Goal: Task Accomplishment & Management: Use online tool/utility

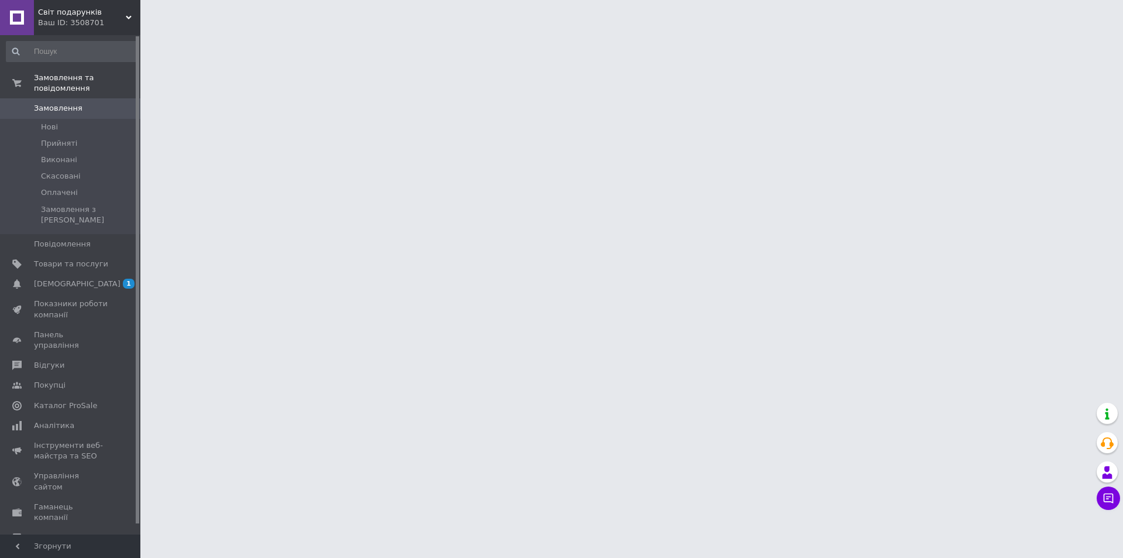
click at [77, 20] on div "Ваш ID: 3508701" at bounding box center [89, 23] width 102 height 11
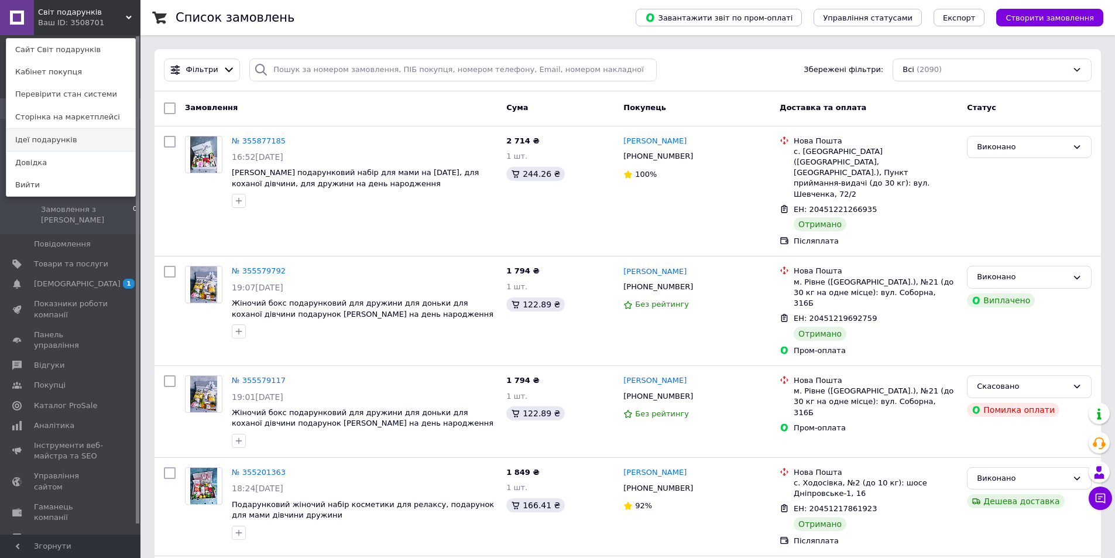
click at [30, 139] on link "Ідеї подарунків" at bounding box center [70, 140] width 129 height 22
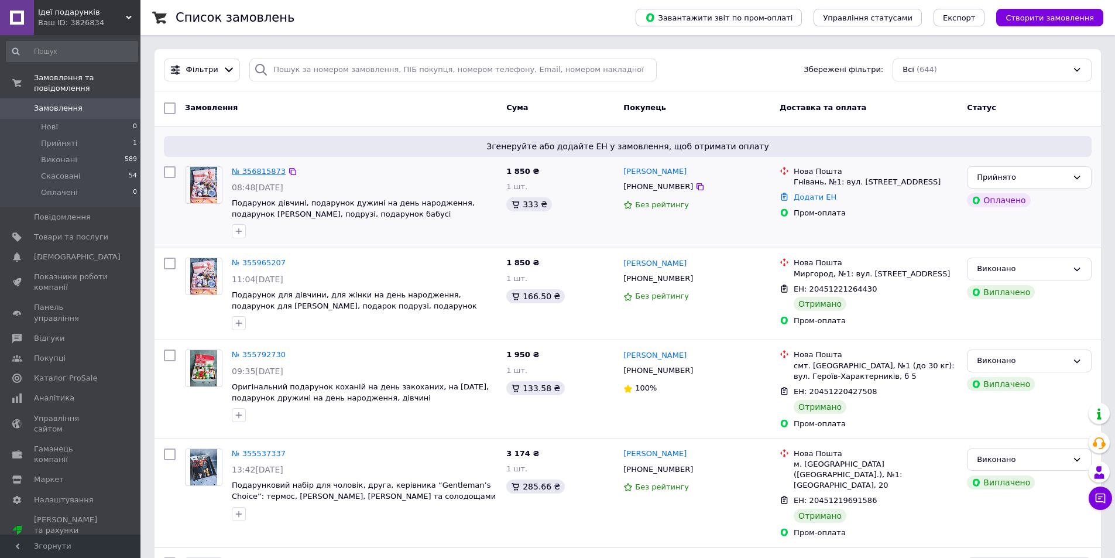
click at [246, 168] on link "№ 356815873" at bounding box center [259, 171] width 54 height 9
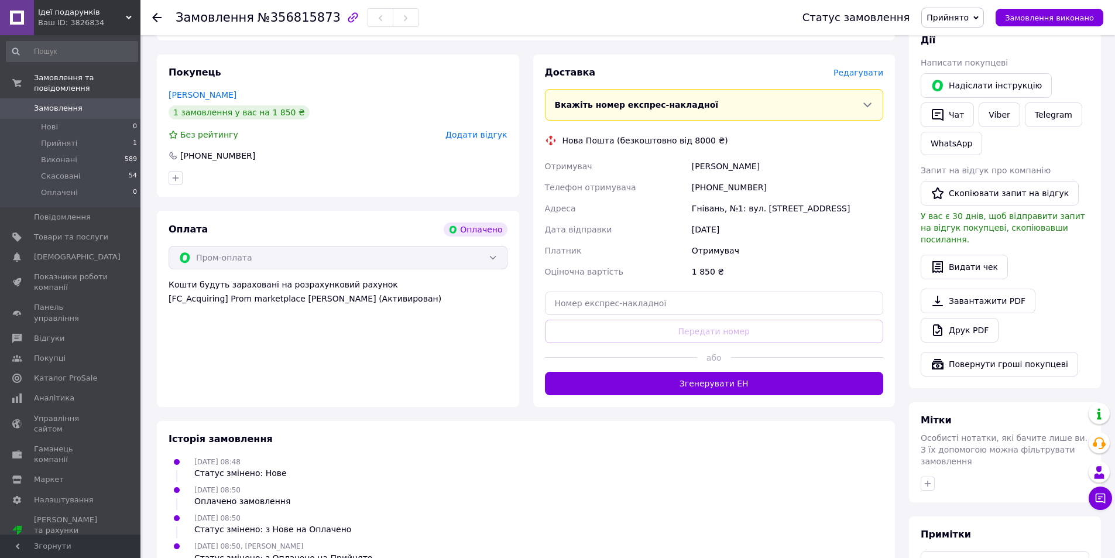
scroll to position [575, 0]
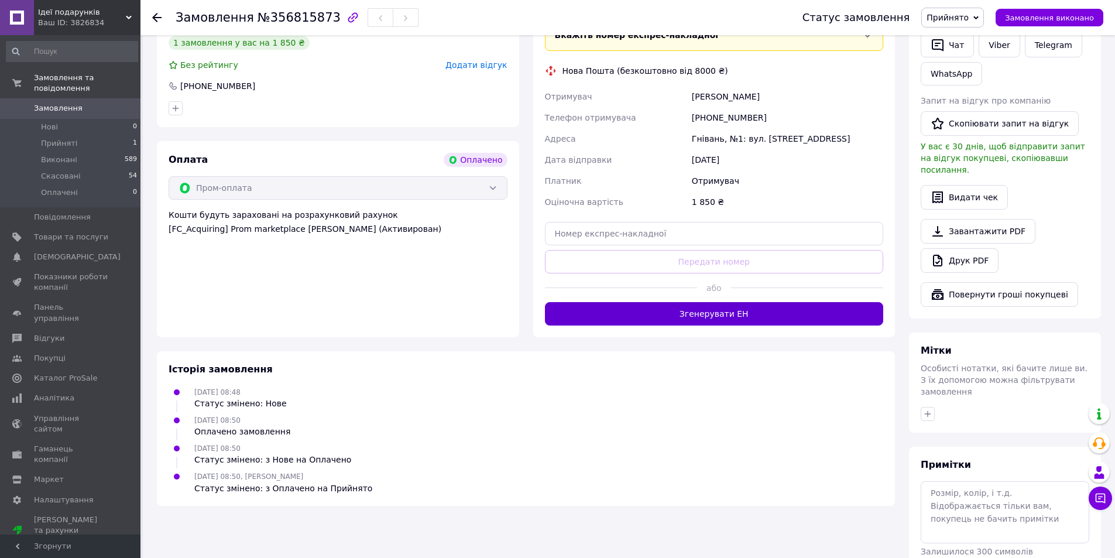
click at [761, 302] on button "Згенерувати ЕН" at bounding box center [714, 313] width 339 height 23
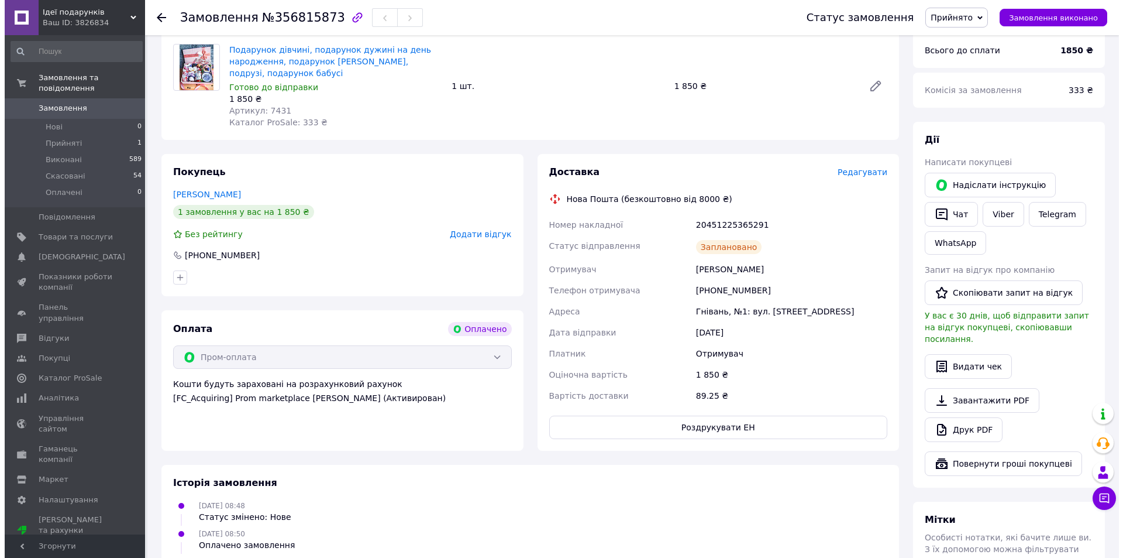
scroll to position [399, 0]
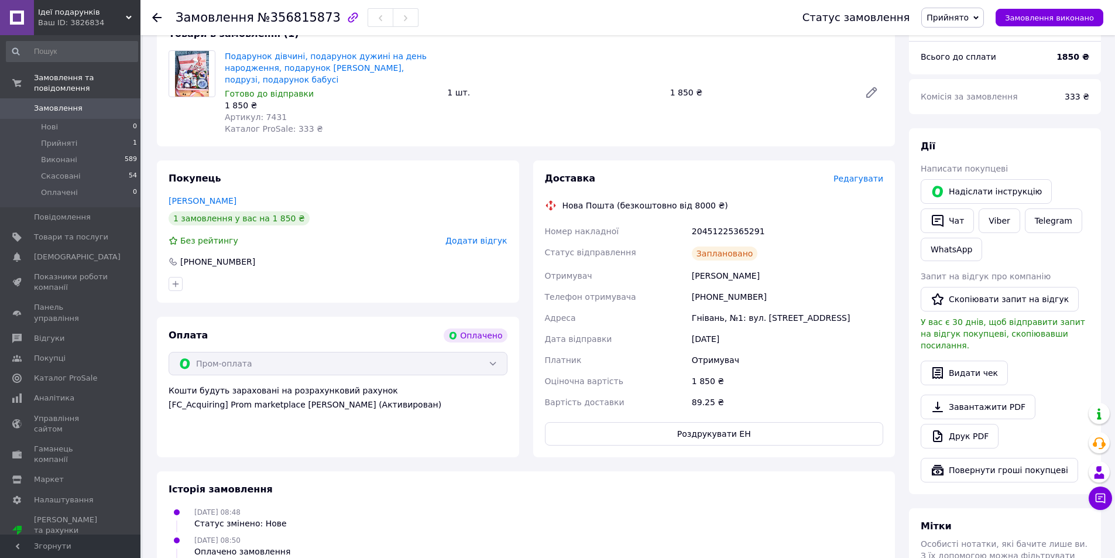
click at [865, 174] on span "Редагувати" at bounding box center [858, 178] width 50 height 9
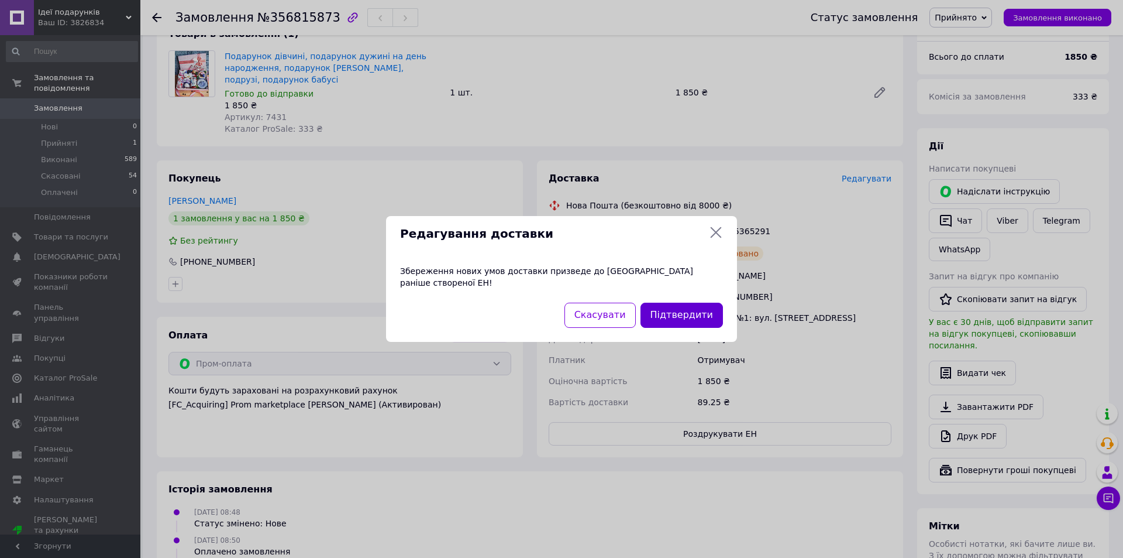
click at [692, 321] on button "Підтвердити" at bounding box center [682, 314] width 82 height 25
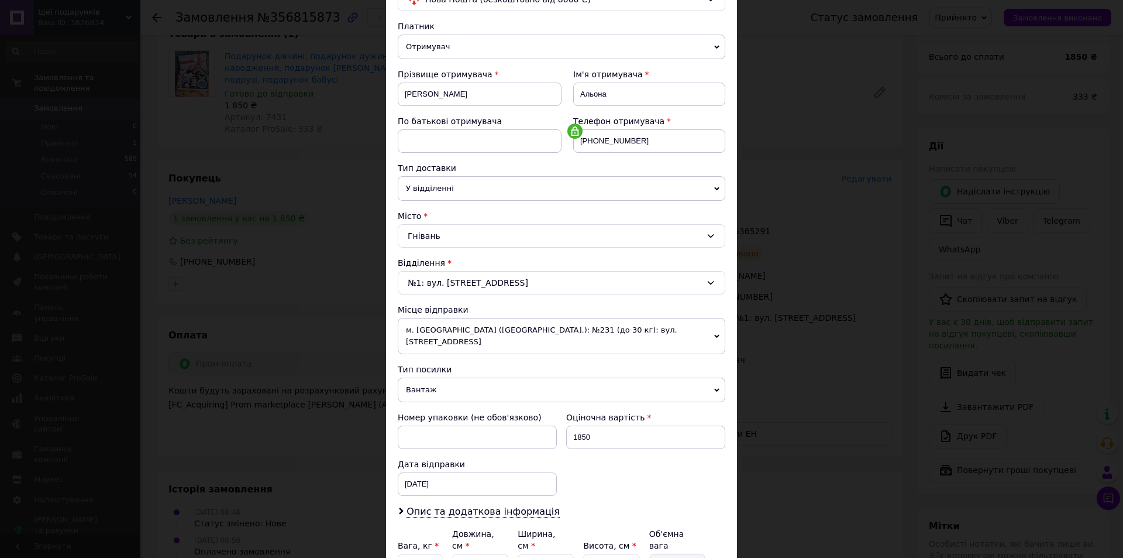
scroll to position [0, 0]
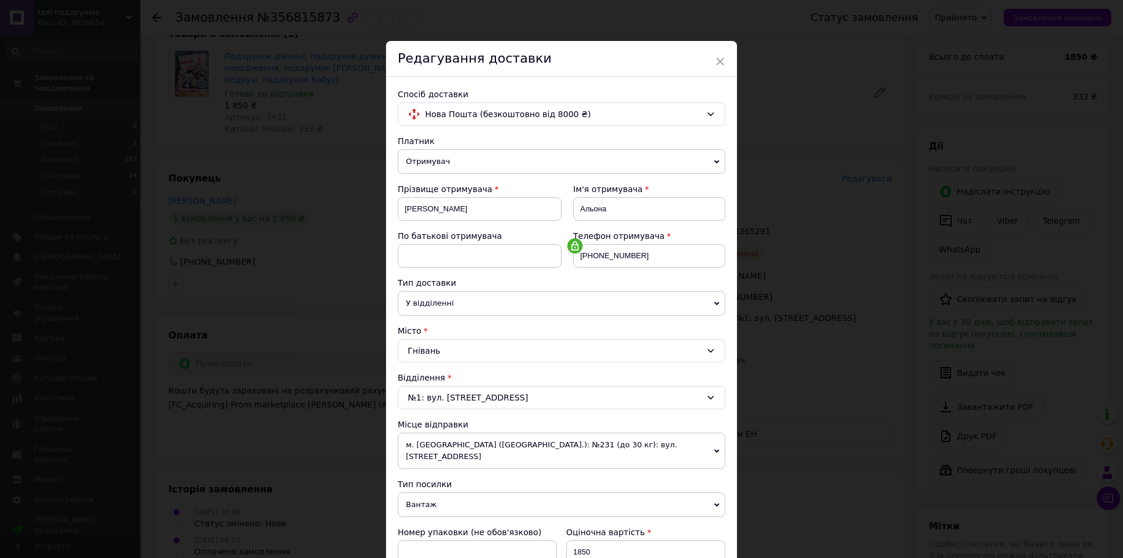
click at [451, 163] on span "Отримувач" at bounding box center [562, 161] width 328 height 25
click at [453, 191] on li "Відправник" at bounding box center [562, 185] width 328 height 18
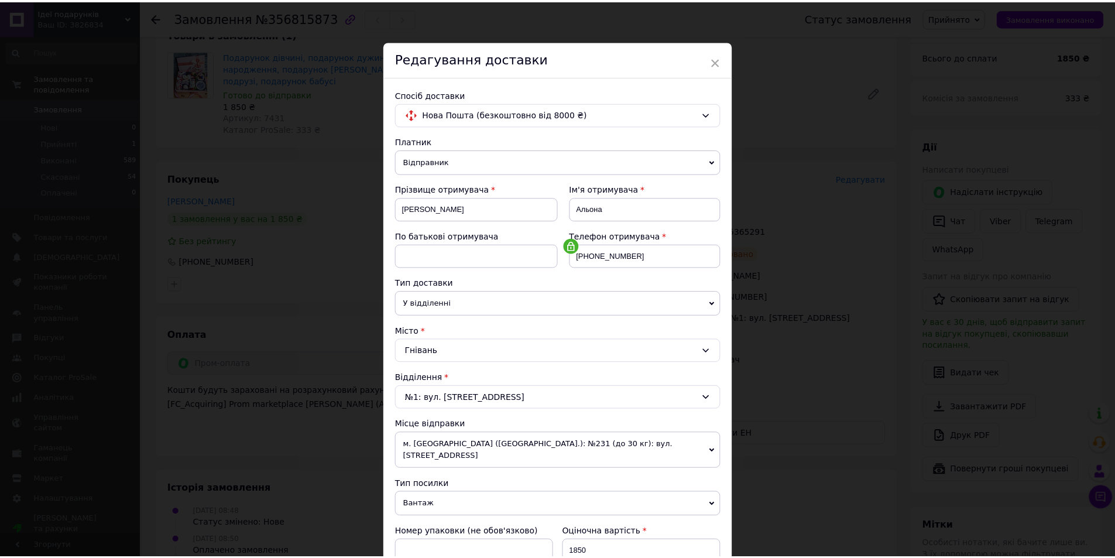
scroll to position [219, 0]
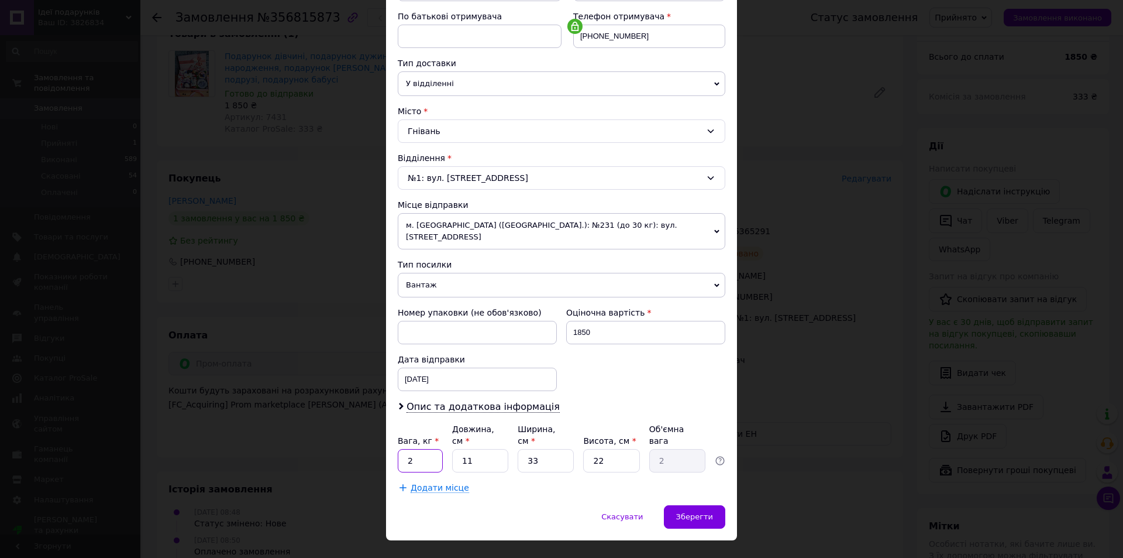
click at [425, 449] on input "2" at bounding box center [420, 460] width 45 height 23
click at [717, 505] on div "Зберегти" at bounding box center [694, 516] width 61 height 23
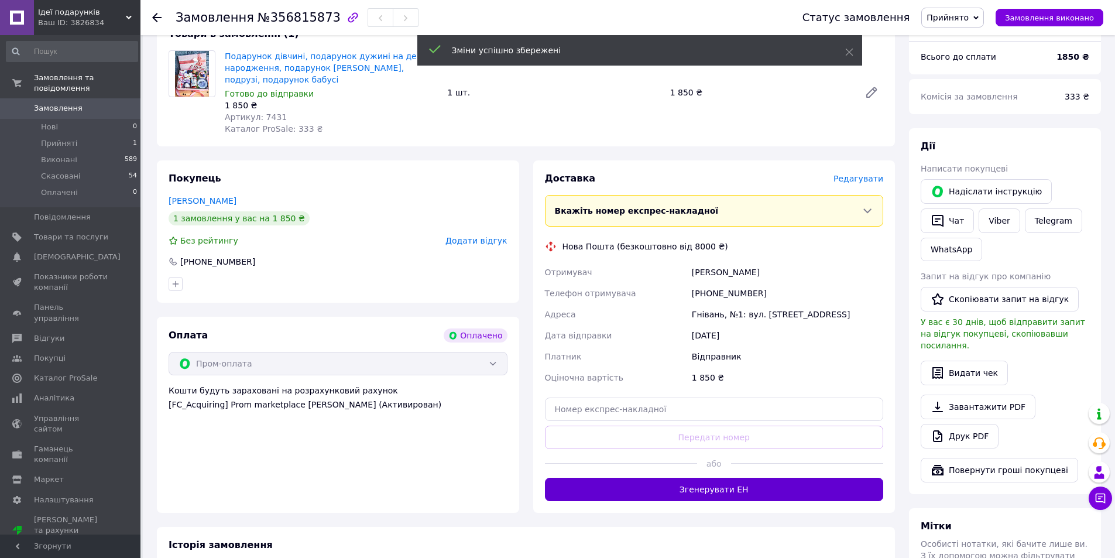
click at [674, 477] on button "Згенерувати ЕН" at bounding box center [714, 488] width 339 height 23
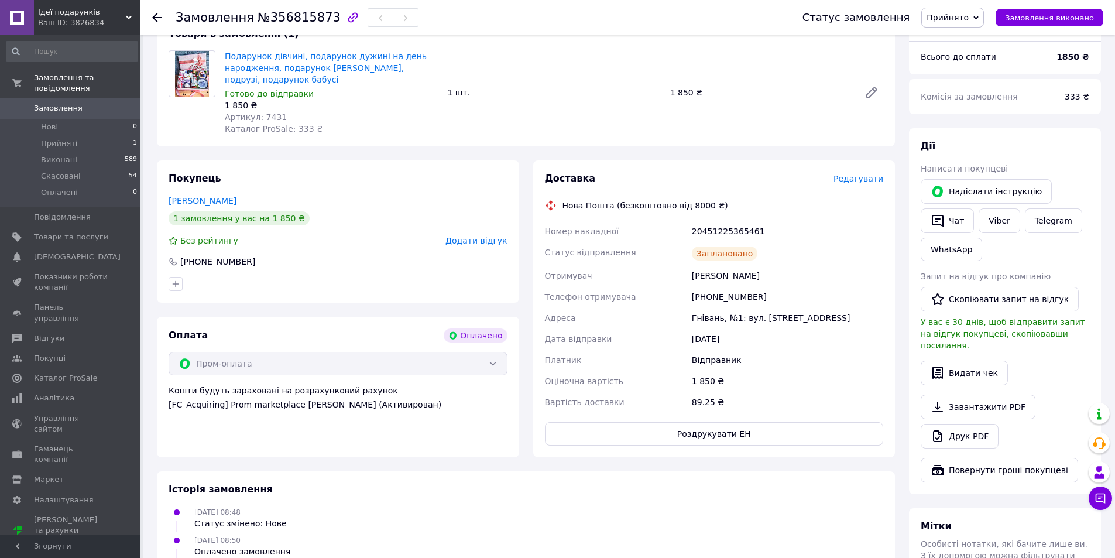
click at [870, 174] on span "Редагувати" at bounding box center [858, 178] width 50 height 9
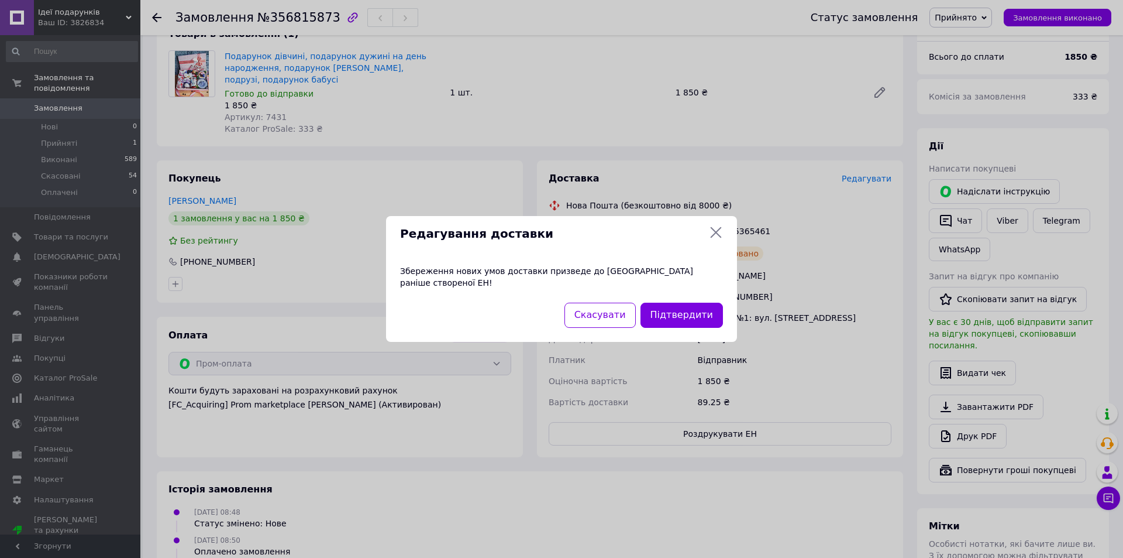
click at [718, 238] on icon at bounding box center [716, 232] width 14 height 14
